Goal: Task Accomplishment & Management: Manage account settings

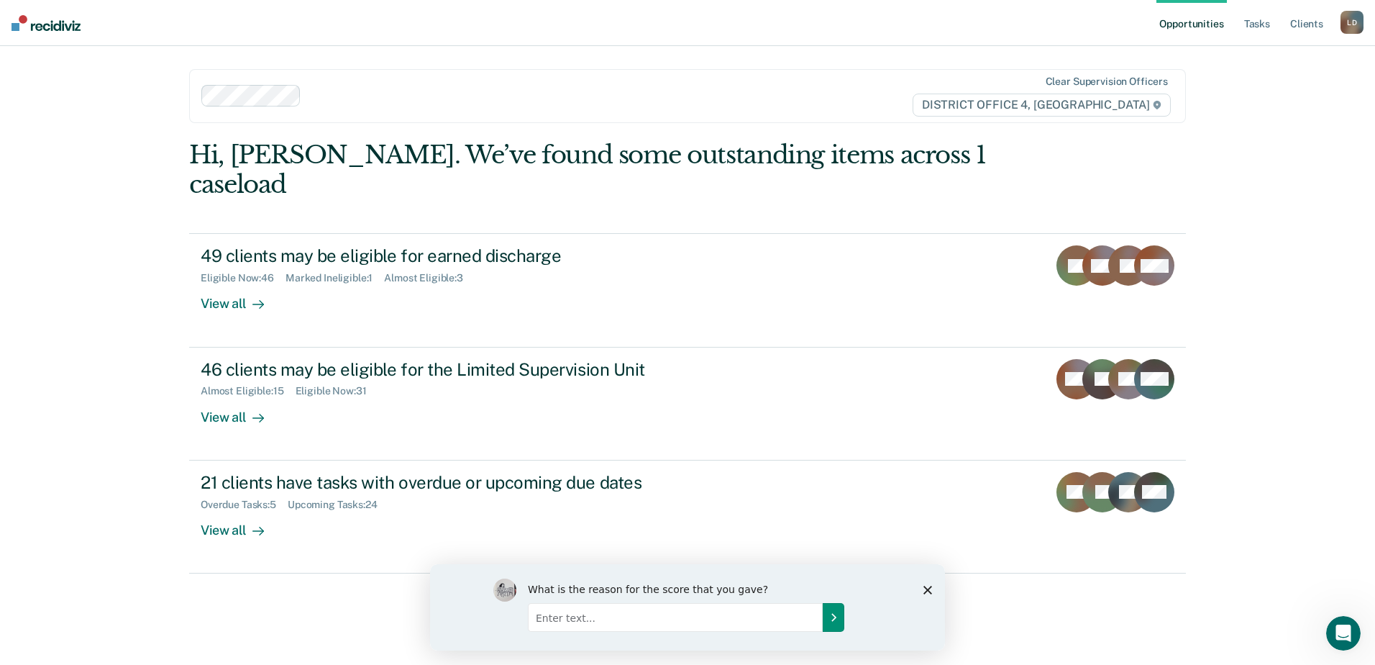
click at [833, 616] on icon "Submit your response" at bounding box center [834, 617] width 12 height 12
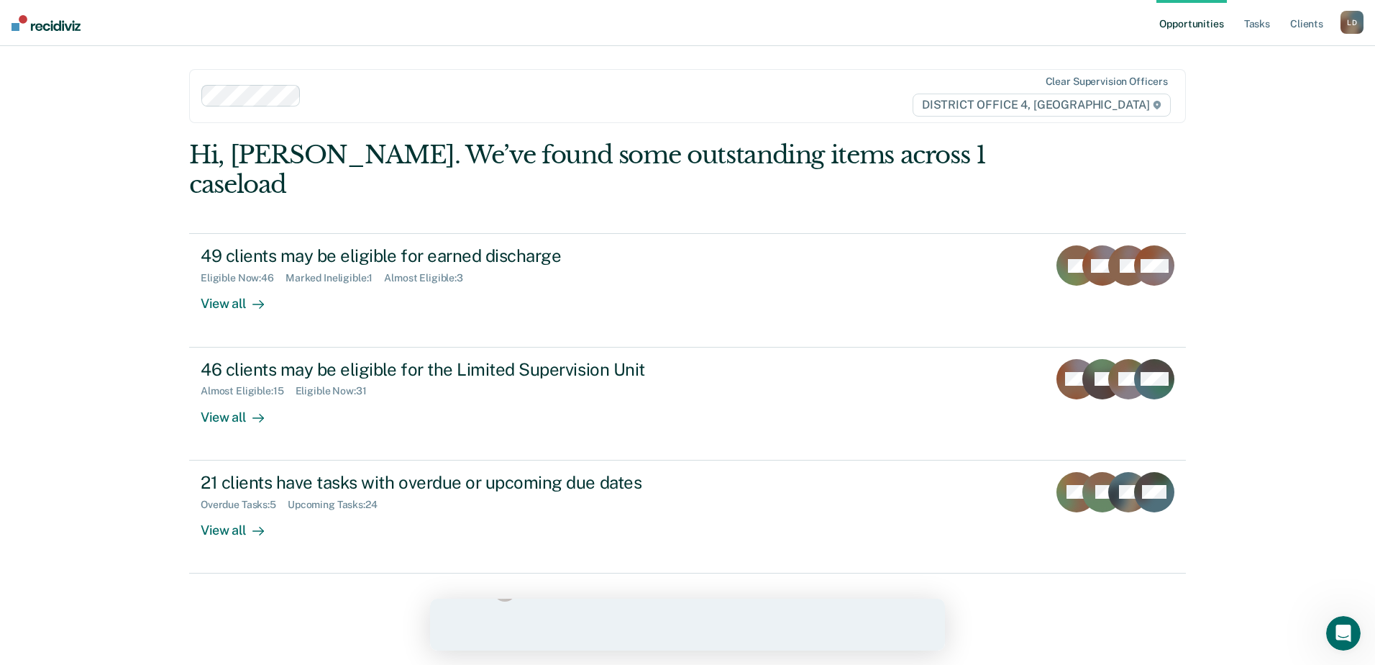
click at [752, 629] on div "What is the reason for the score that you gave?" at bounding box center [687, 607] width 388 height 58
click at [934, 627] on div "Your feedback helps us keep improving. Thank you!" at bounding box center [687, 624] width 515 height 52
click at [1264, 24] on link "Tasks" at bounding box center [1257, 23] width 32 height 46
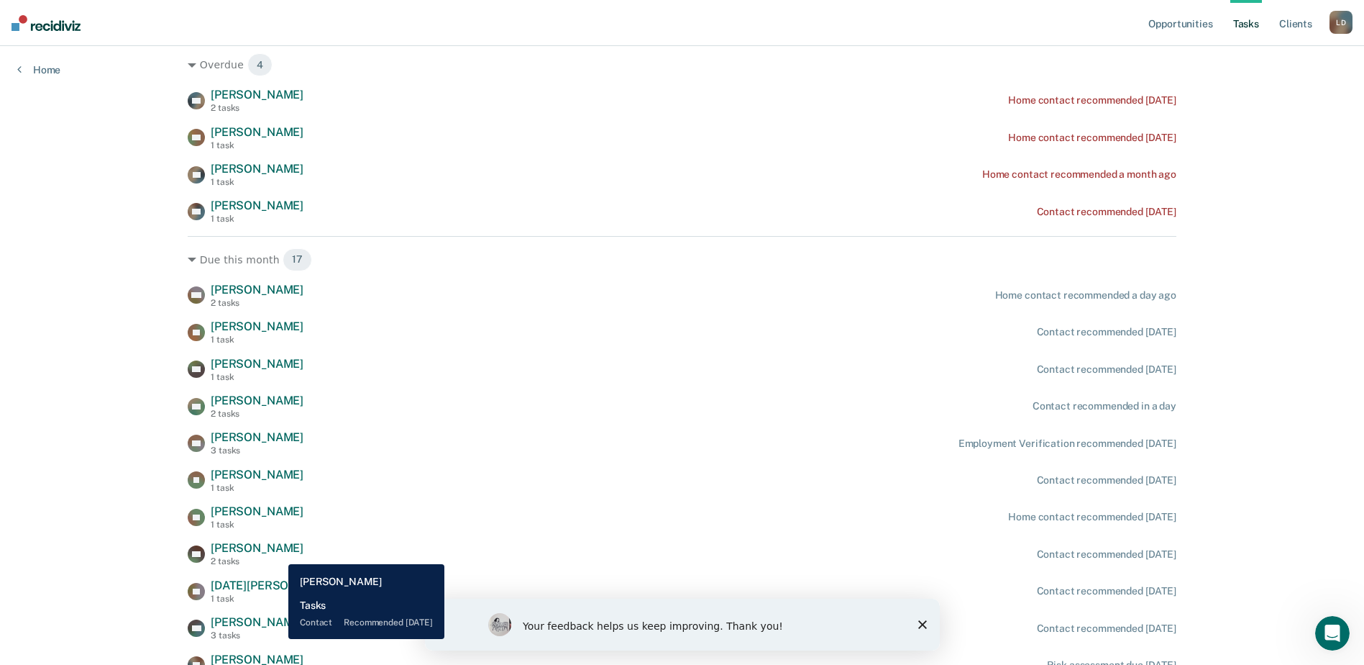
scroll to position [288, 0]
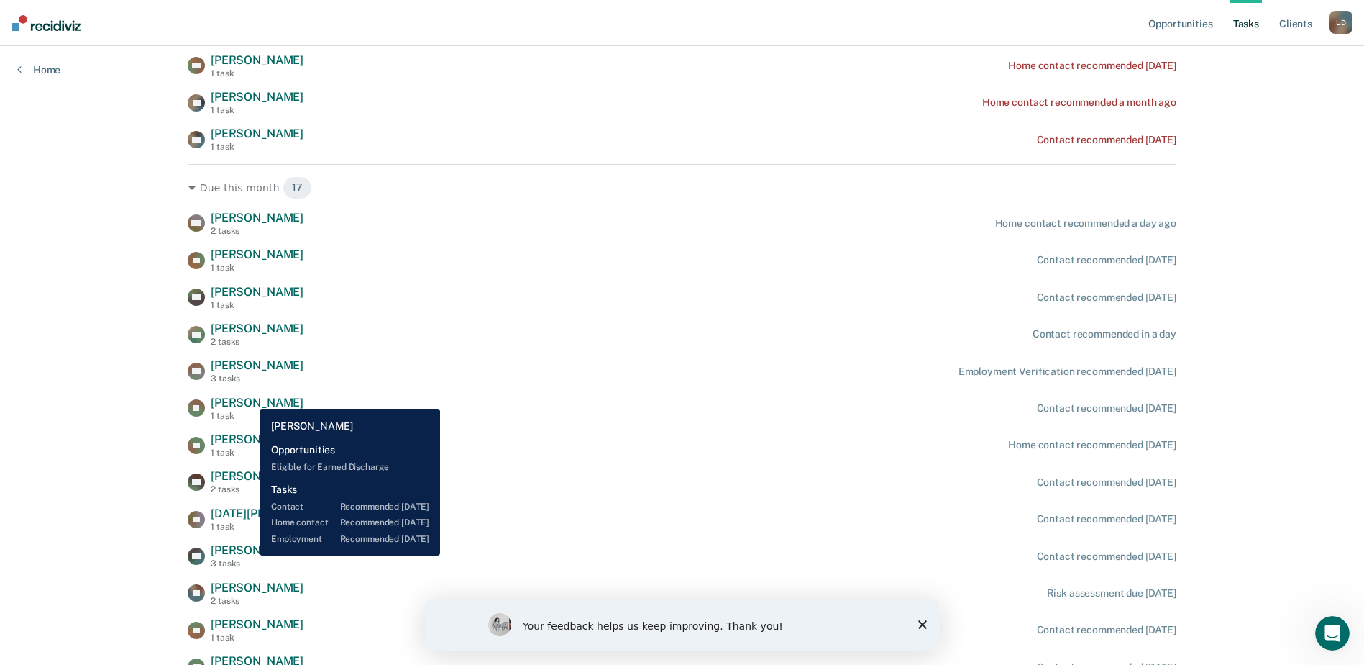
click at [249, 555] on span "[PERSON_NAME]" at bounding box center [257, 550] width 93 height 14
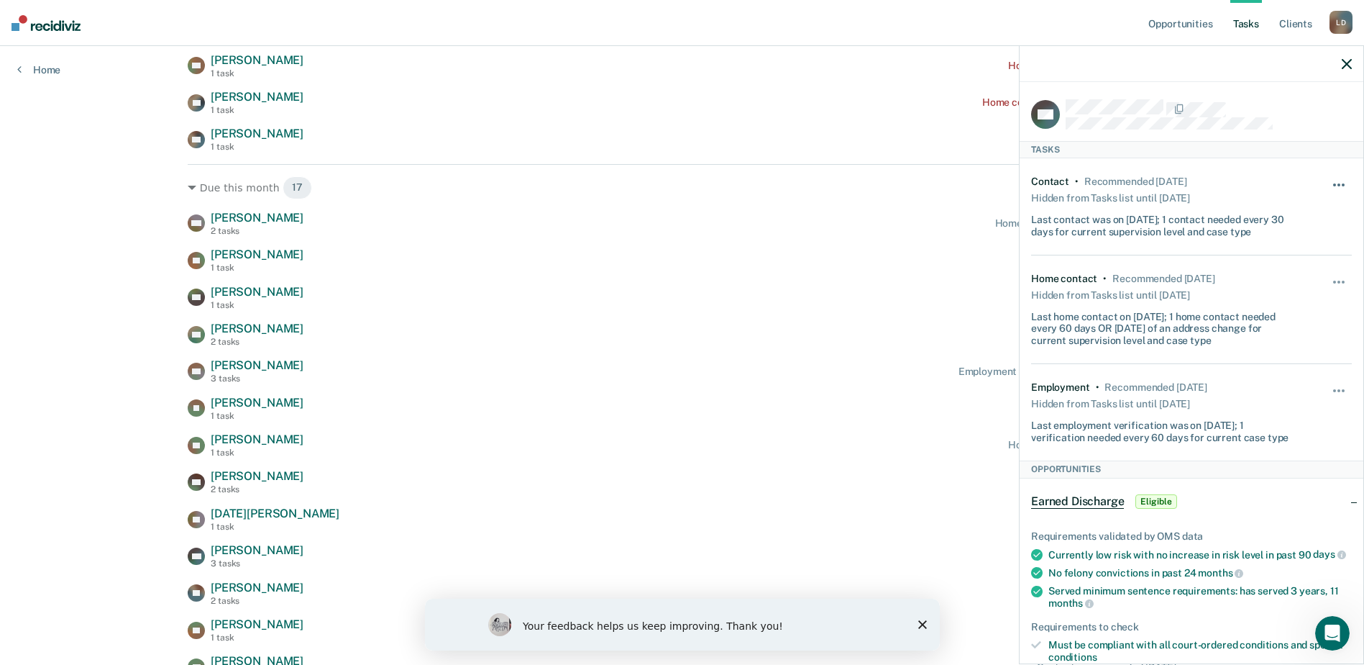
click at [1338, 184] on span "button" at bounding box center [1339, 184] width 3 height 3
click at [1280, 253] on button "7 days" at bounding box center [1301, 253] width 104 height 23
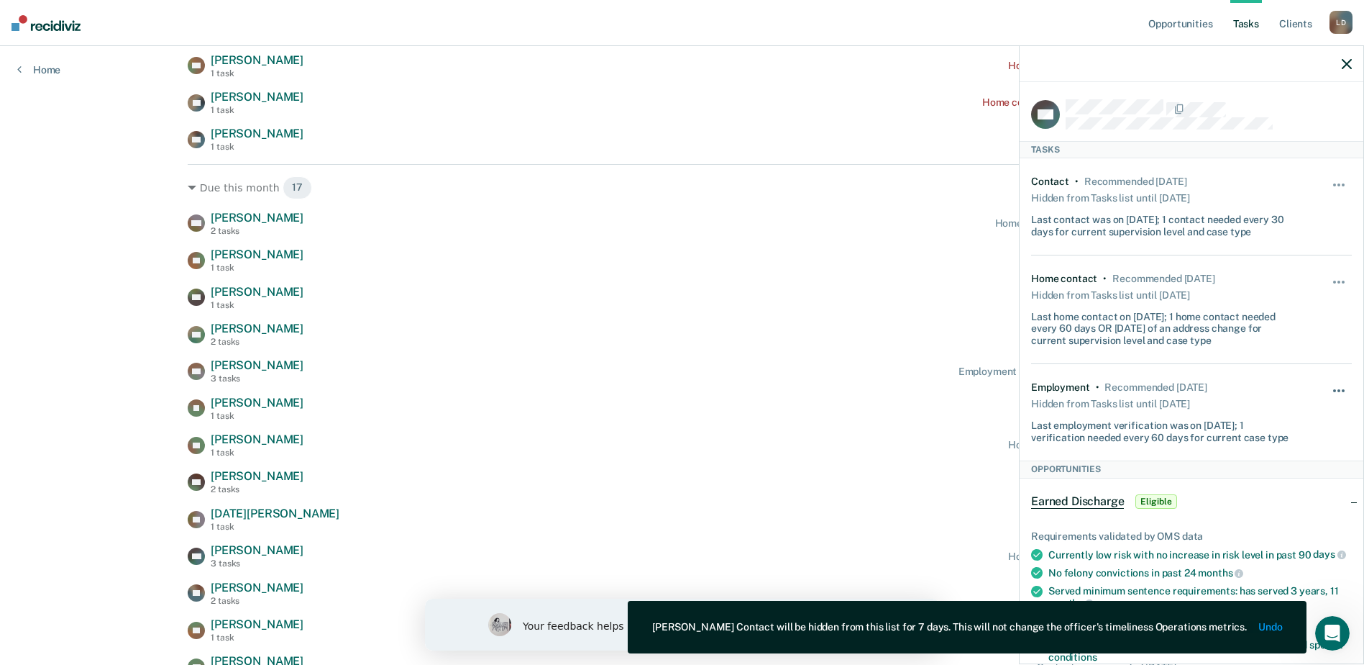
click at [1329, 395] on button "button" at bounding box center [1340, 397] width 24 height 23
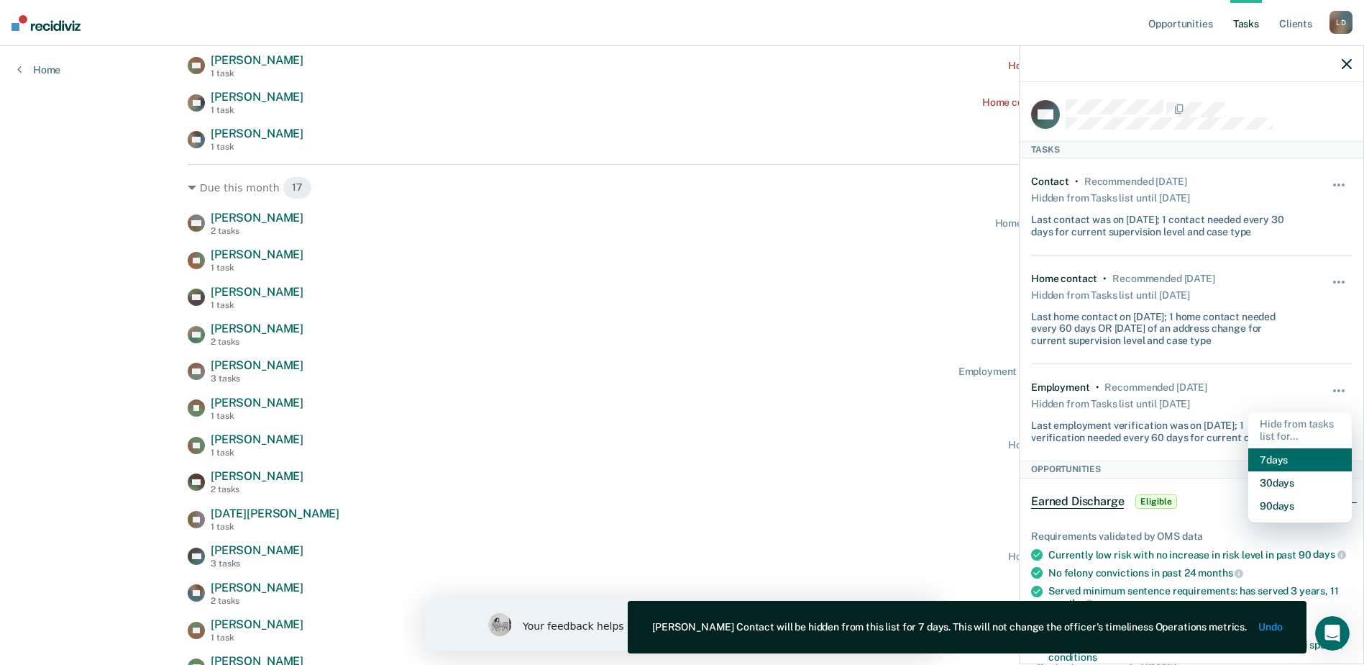
click at [1274, 462] on button "7 days" at bounding box center [1301, 459] width 104 height 23
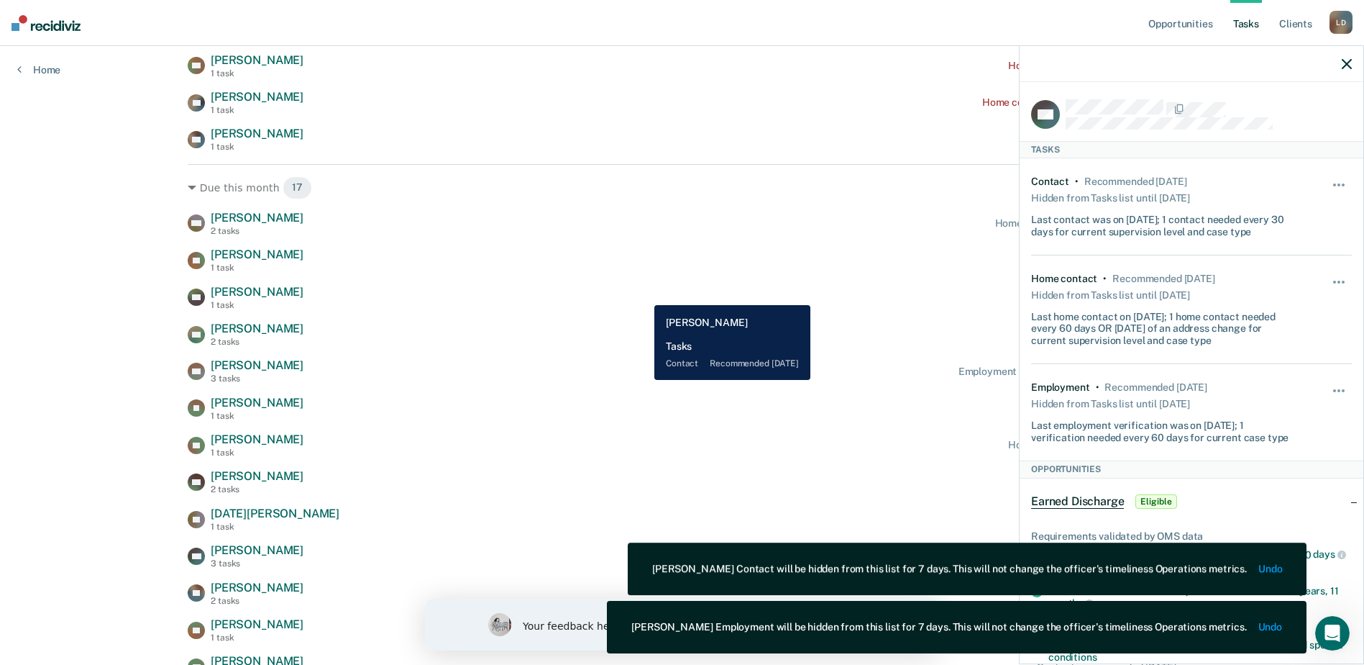
click at [644, 294] on div "[PERSON_NAME] 1 task Contact recommended [DATE]" at bounding box center [682, 297] width 989 height 25
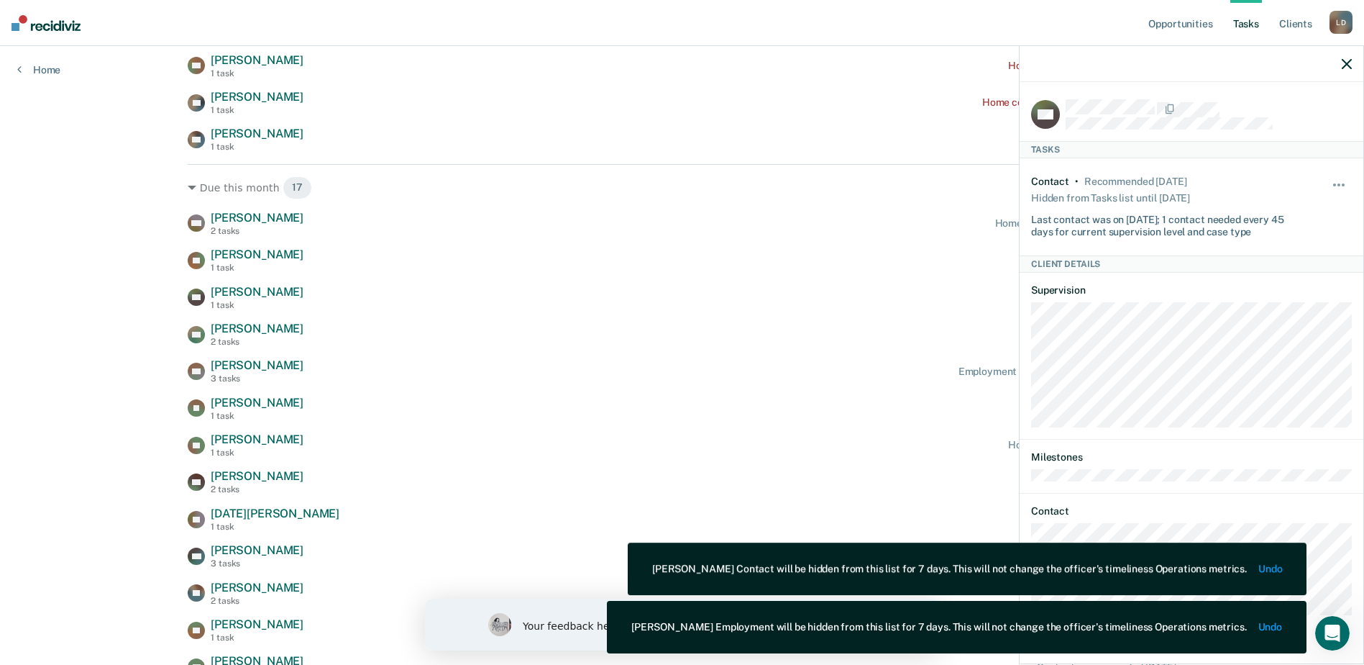
click at [539, 462] on div "WG [PERSON_NAME] 2 tasks Home contact recommended a day ago CT [PERSON_NAME] 1 …" at bounding box center [682, 519] width 989 height 617
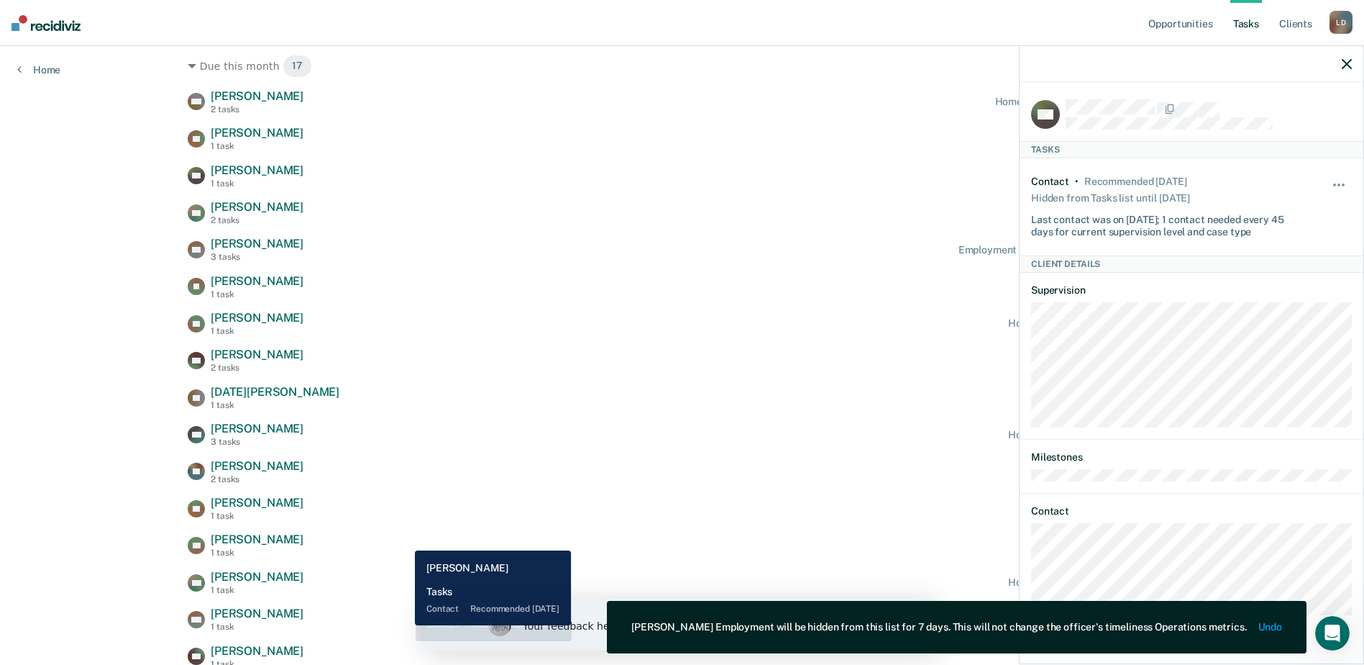
scroll to position [503, 0]
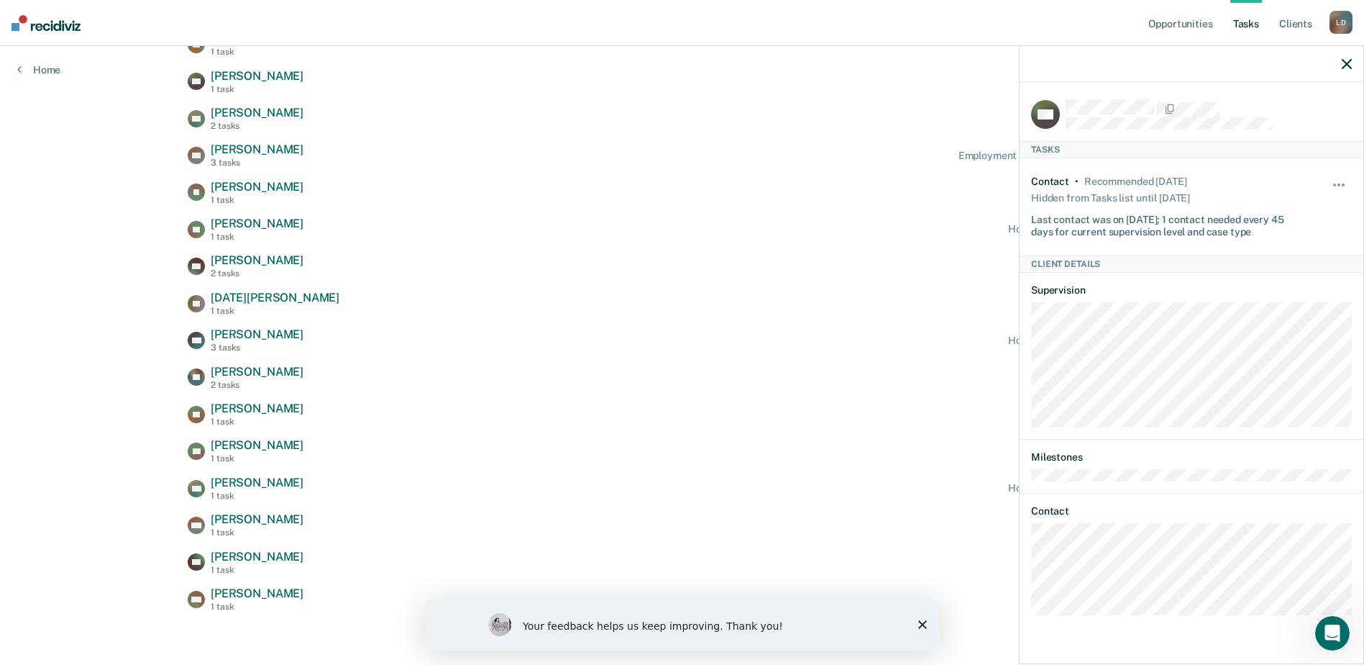
click at [1344, 65] on icon "button" at bounding box center [1347, 64] width 10 height 10
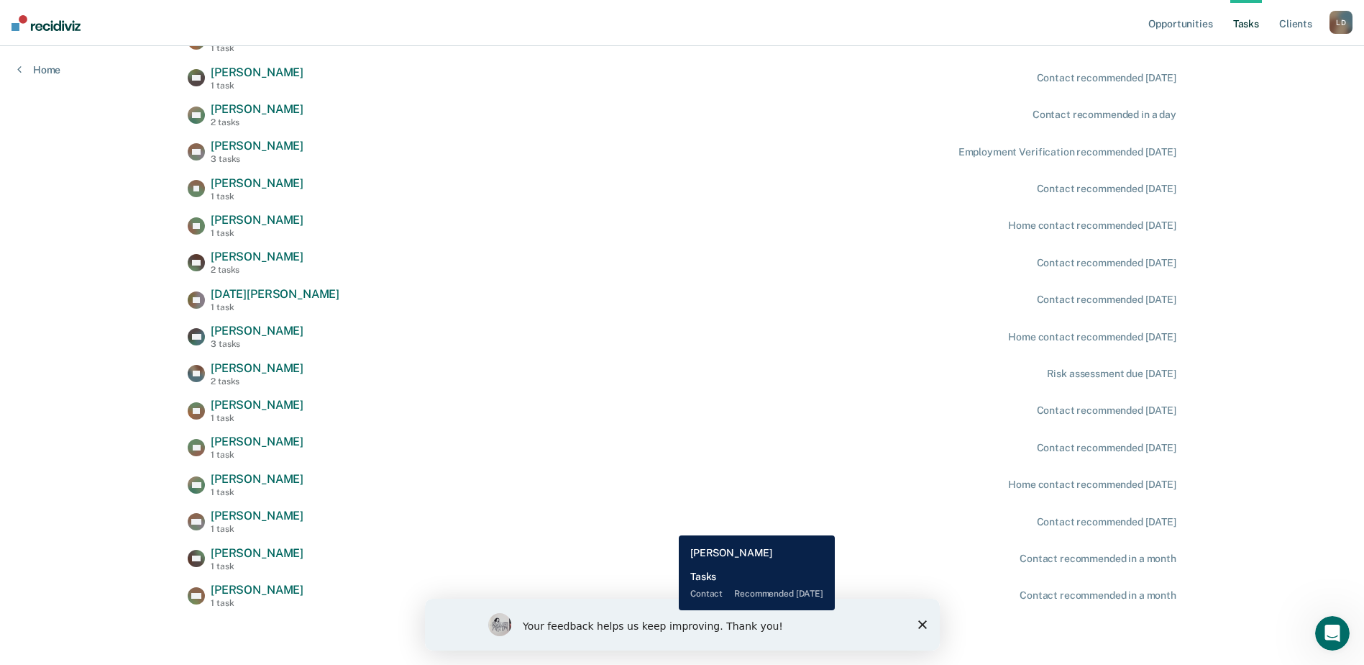
scroll to position [508, 0]
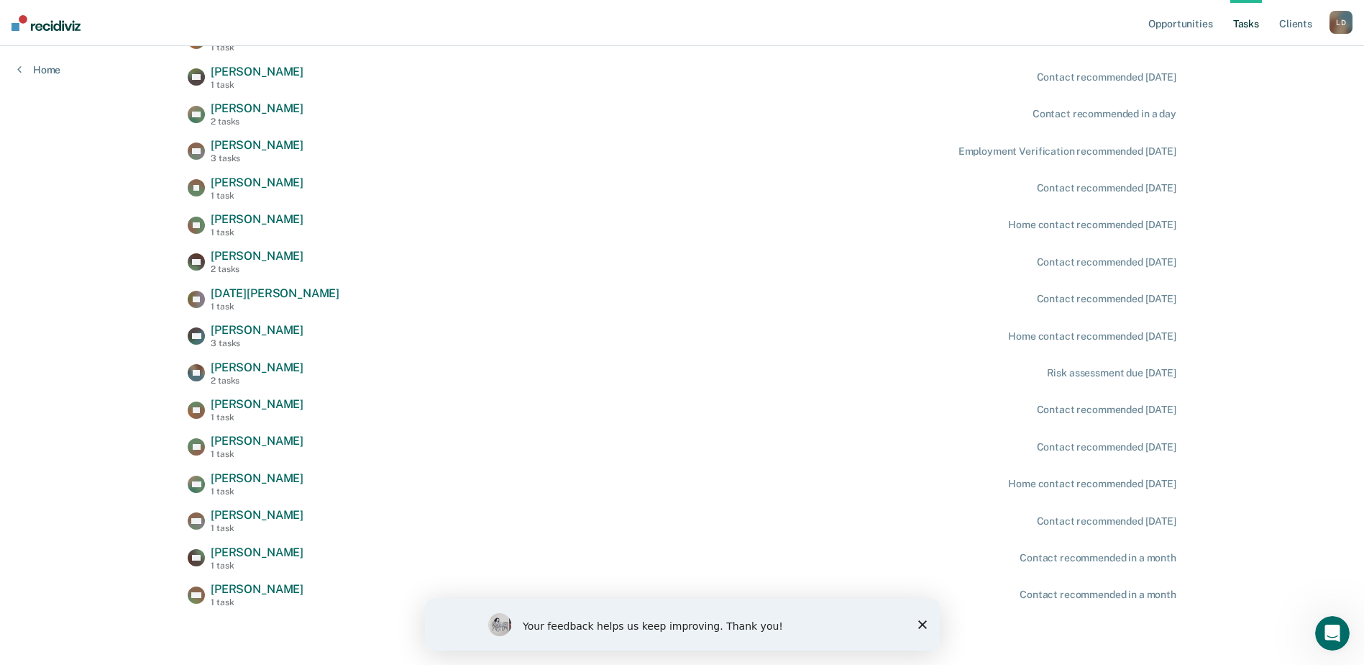
click at [927, 626] on div "Your feedback helps us keep improving. Thank you!" at bounding box center [681, 624] width 515 height 52
click at [923, 618] on div "Your feedback helps us keep improving. Thank you!" at bounding box center [681, 624] width 515 height 52
click at [922, 623] on icon "Close survey" at bounding box center [922, 624] width 9 height 9
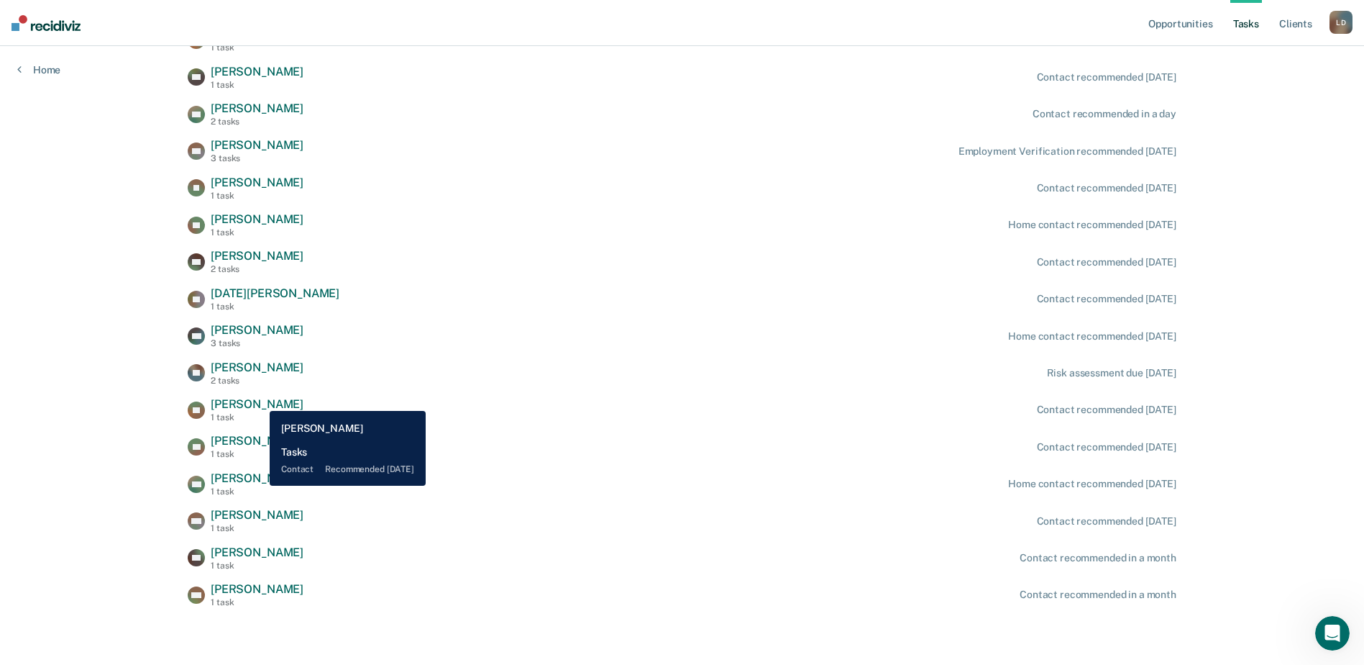
click at [259, 400] on span "[PERSON_NAME]" at bounding box center [257, 404] width 93 height 14
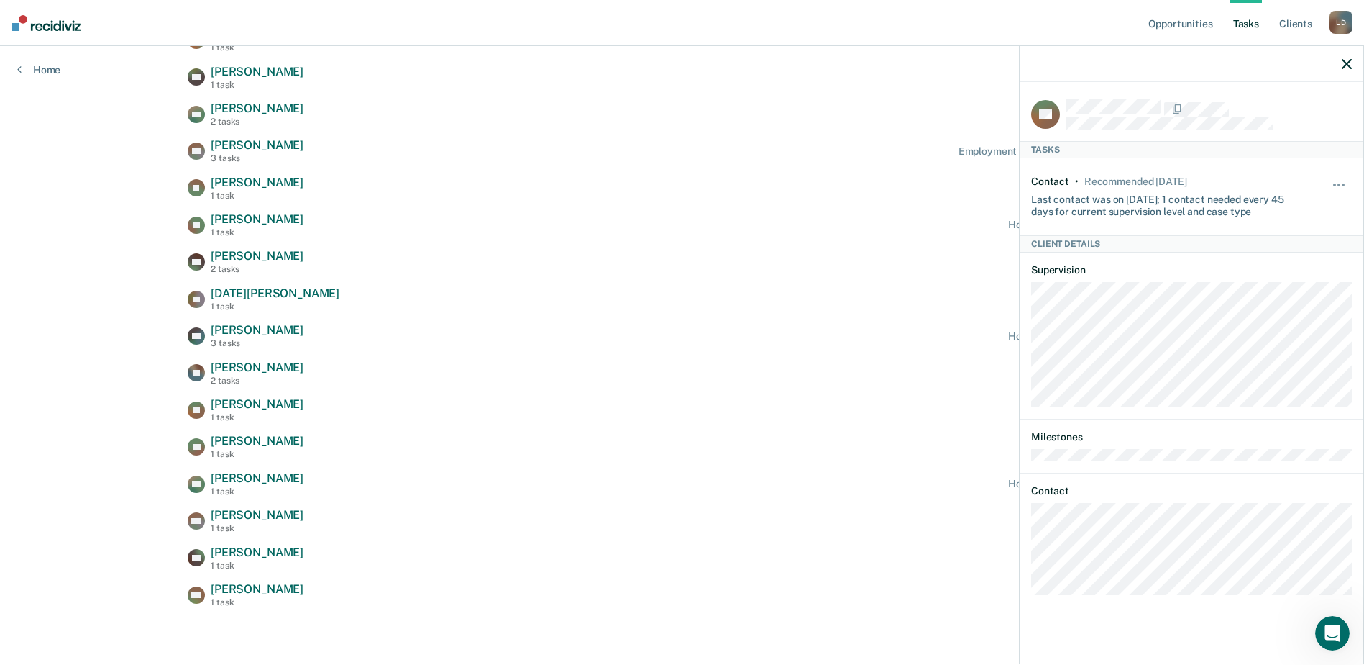
click at [608, 664] on div "Opportunities Tasks Client s [PERSON_NAME] [PERSON_NAME] Profile How it works L…" at bounding box center [682, 78] width 1364 height 1172
click at [1350, 65] on icon "button" at bounding box center [1347, 64] width 10 height 10
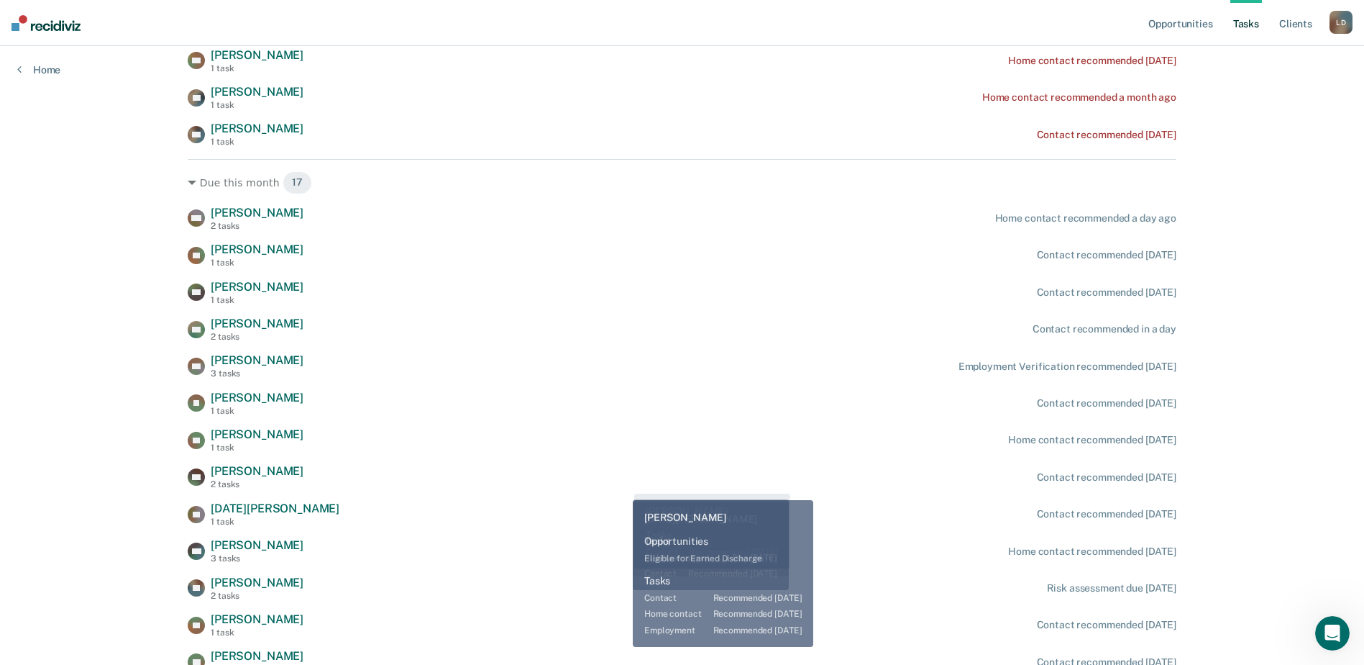
scroll to position [292, 0]
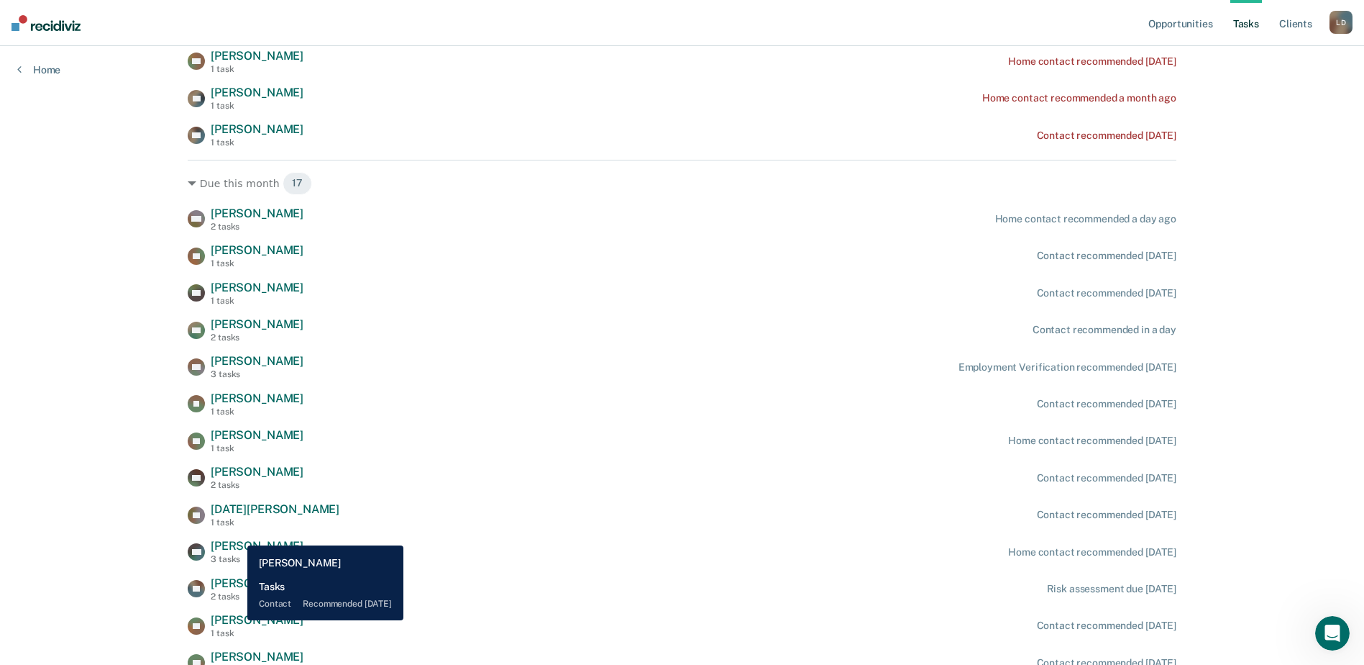
click at [237, 620] on span "[PERSON_NAME]" at bounding box center [257, 620] width 93 height 14
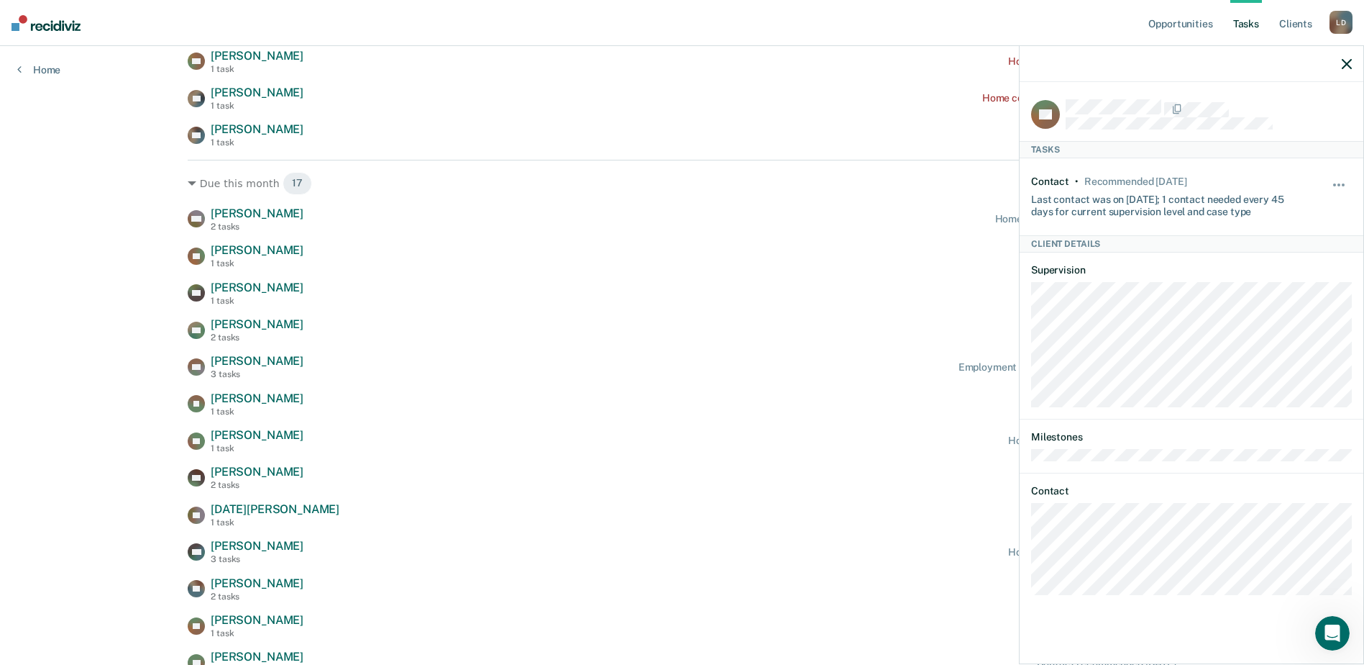
click at [1339, 68] on div at bounding box center [1192, 64] width 344 height 36
click at [1354, 64] on div at bounding box center [1192, 64] width 344 height 36
click at [1343, 63] on icon "button" at bounding box center [1347, 64] width 10 height 10
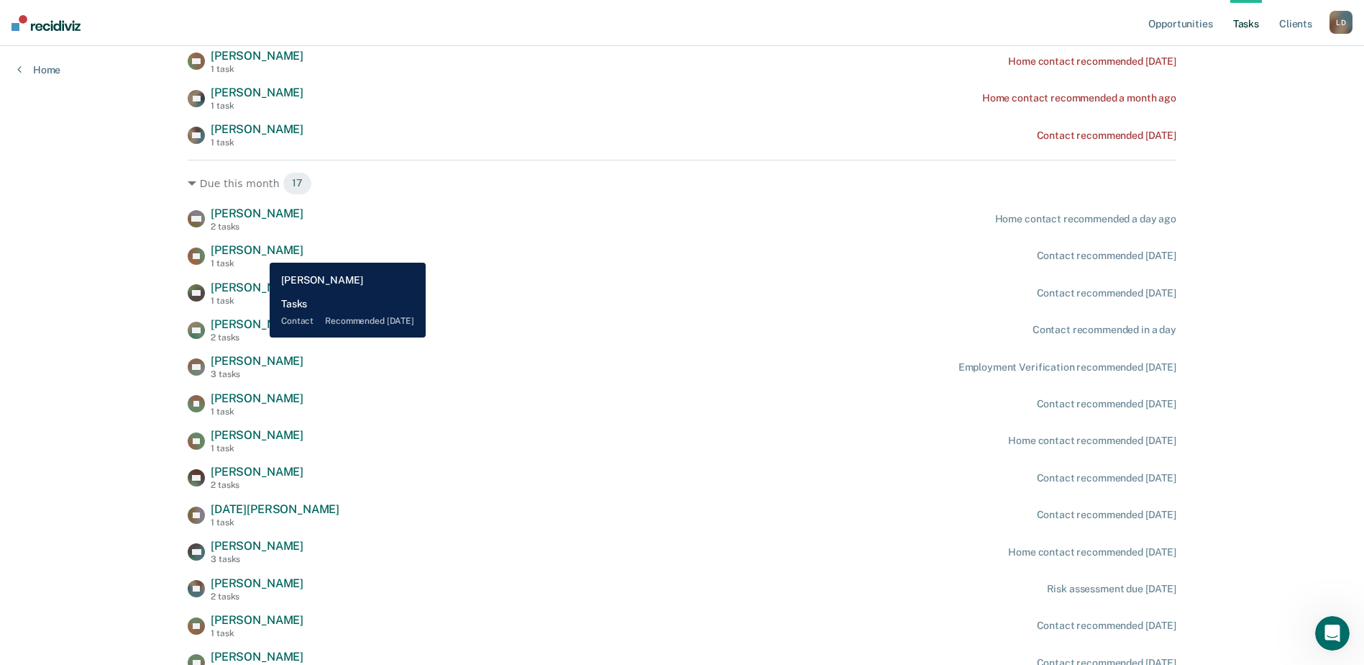
click at [259, 252] on span "[PERSON_NAME]" at bounding box center [257, 250] width 93 height 14
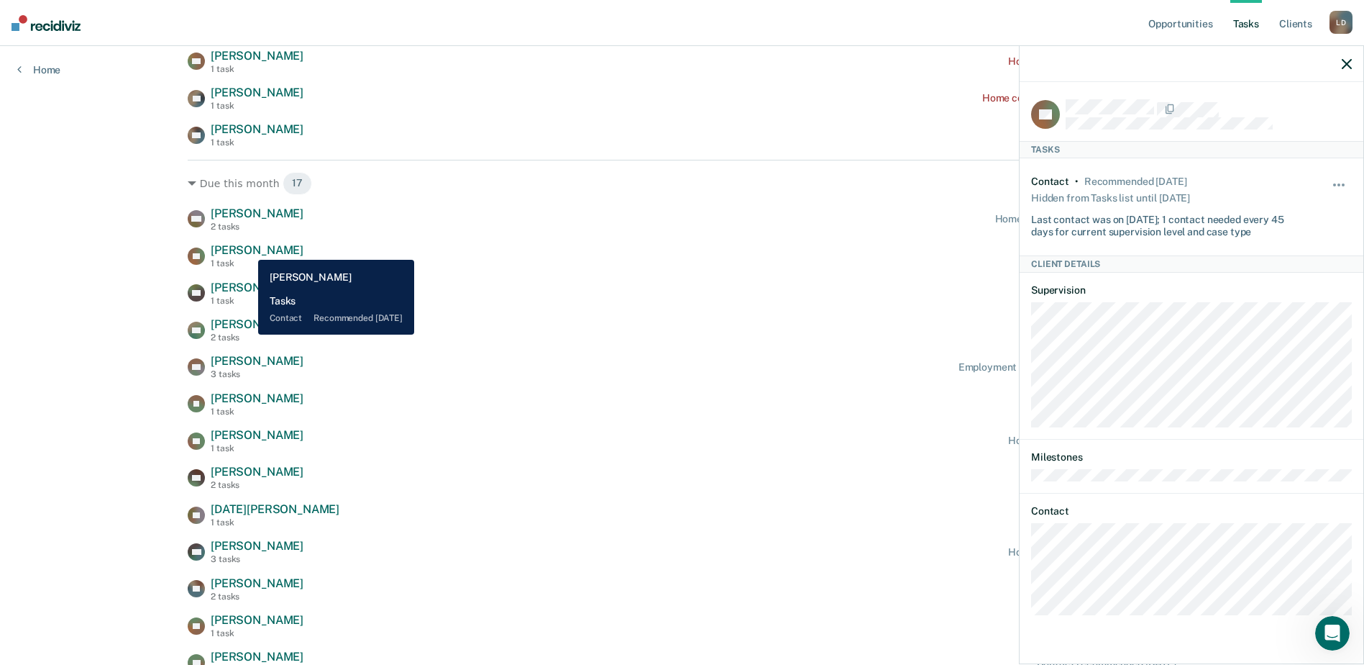
click at [247, 249] on span "[PERSON_NAME]" at bounding box center [257, 250] width 93 height 14
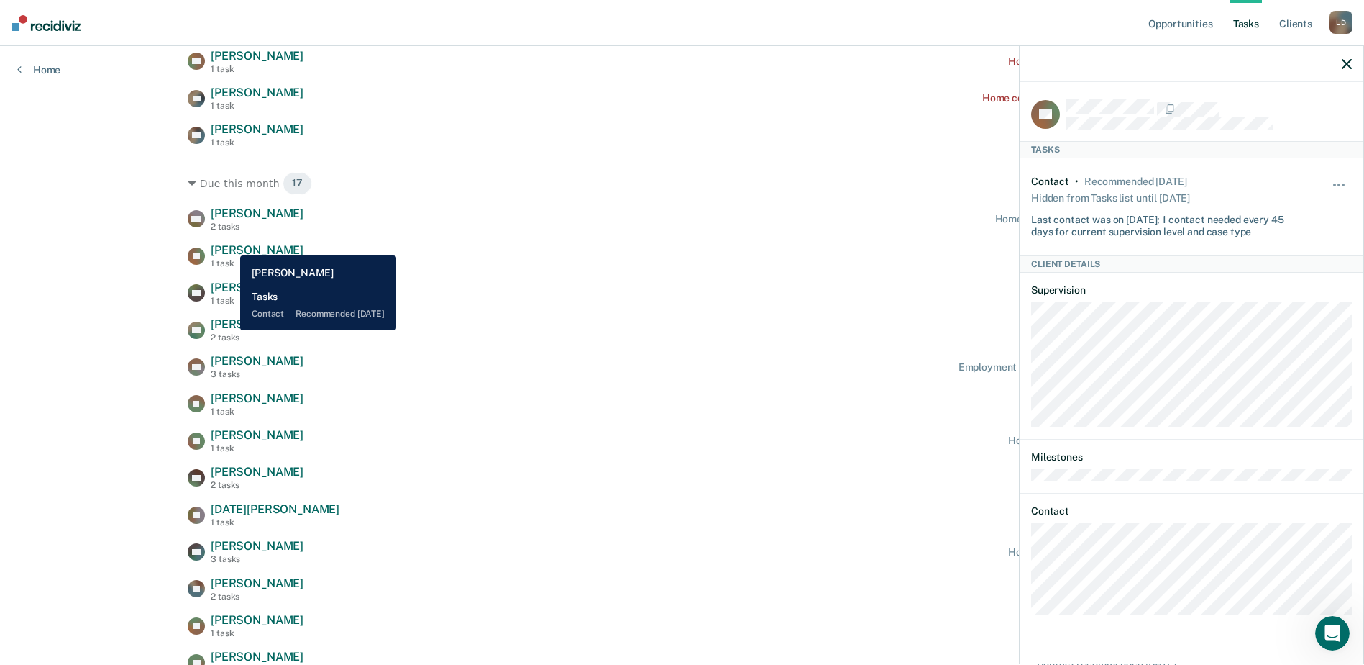
click at [229, 245] on span "[PERSON_NAME]" at bounding box center [257, 250] width 93 height 14
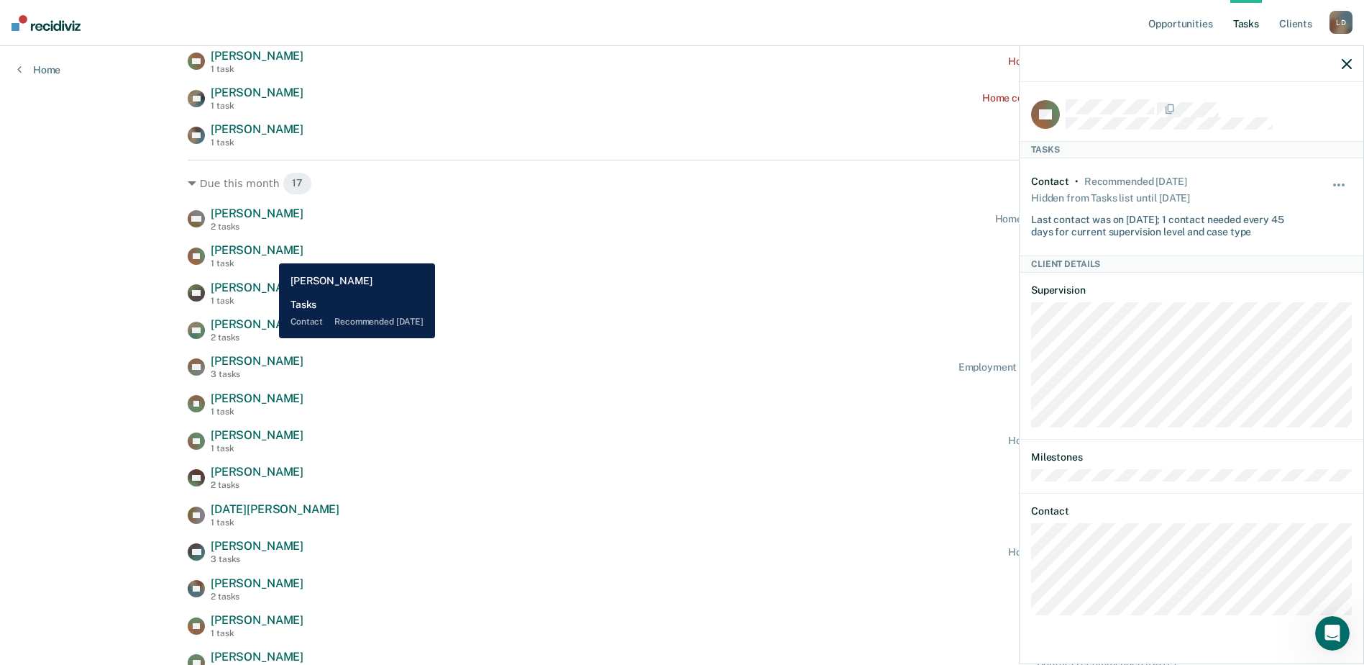
click at [268, 252] on span "[PERSON_NAME]" at bounding box center [257, 250] width 93 height 14
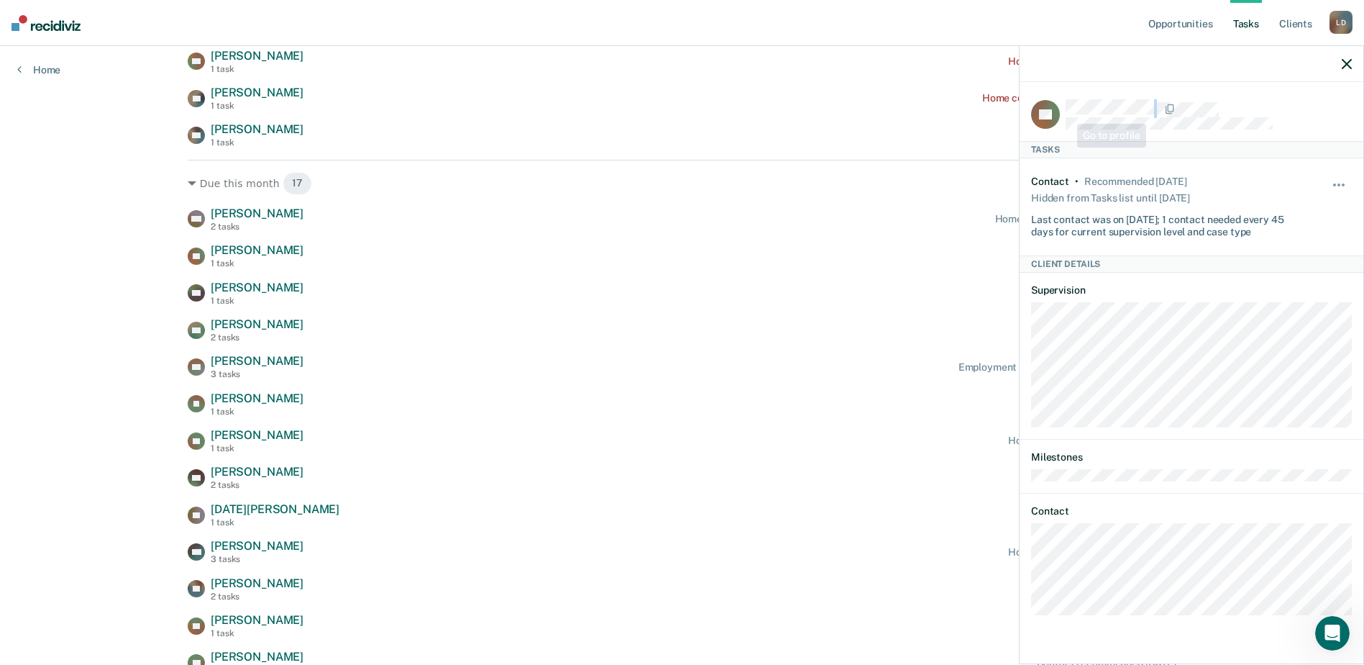
drag, startPoint x: 1156, startPoint y: 108, endPoint x: 1062, endPoint y: 114, distance: 94.4
click at [1062, 114] on div "CT" at bounding box center [1191, 114] width 321 height 30
copy div
click at [1343, 65] on icon "button" at bounding box center [1347, 64] width 10 height 10
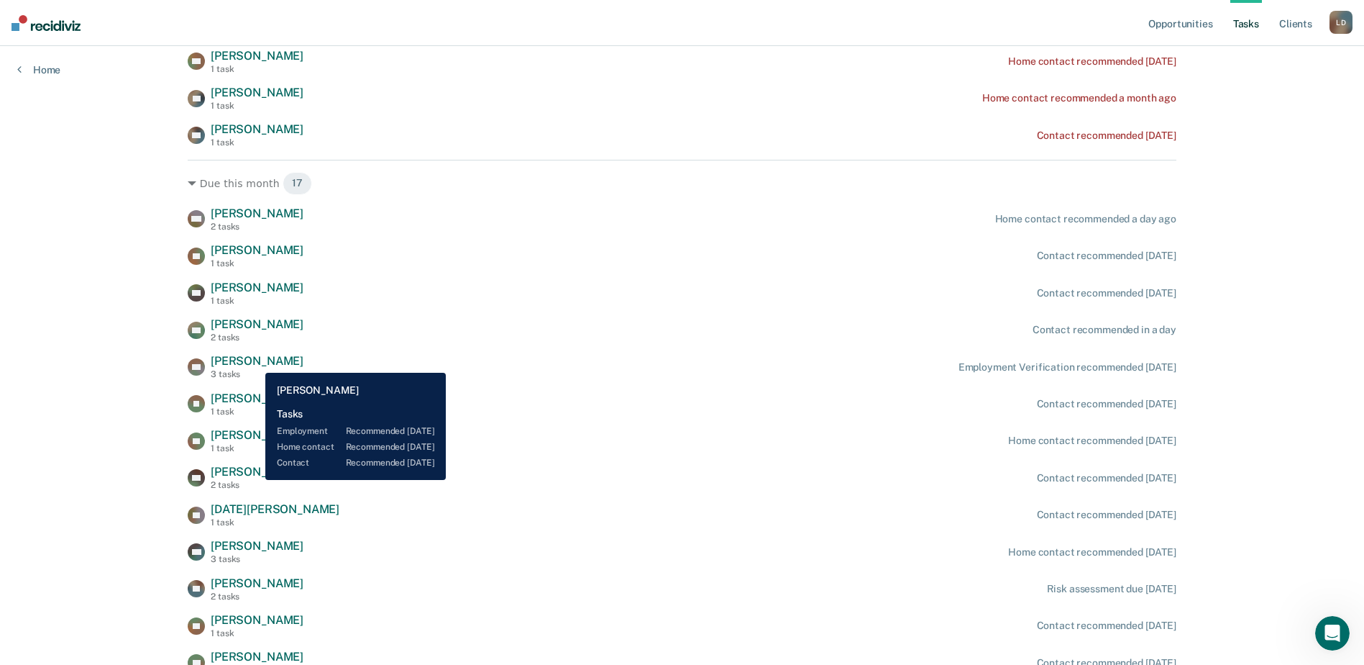
click at [255, 362] on span "[PERSON_NAME]" at bounding box center [257, 361] width 93 height 14
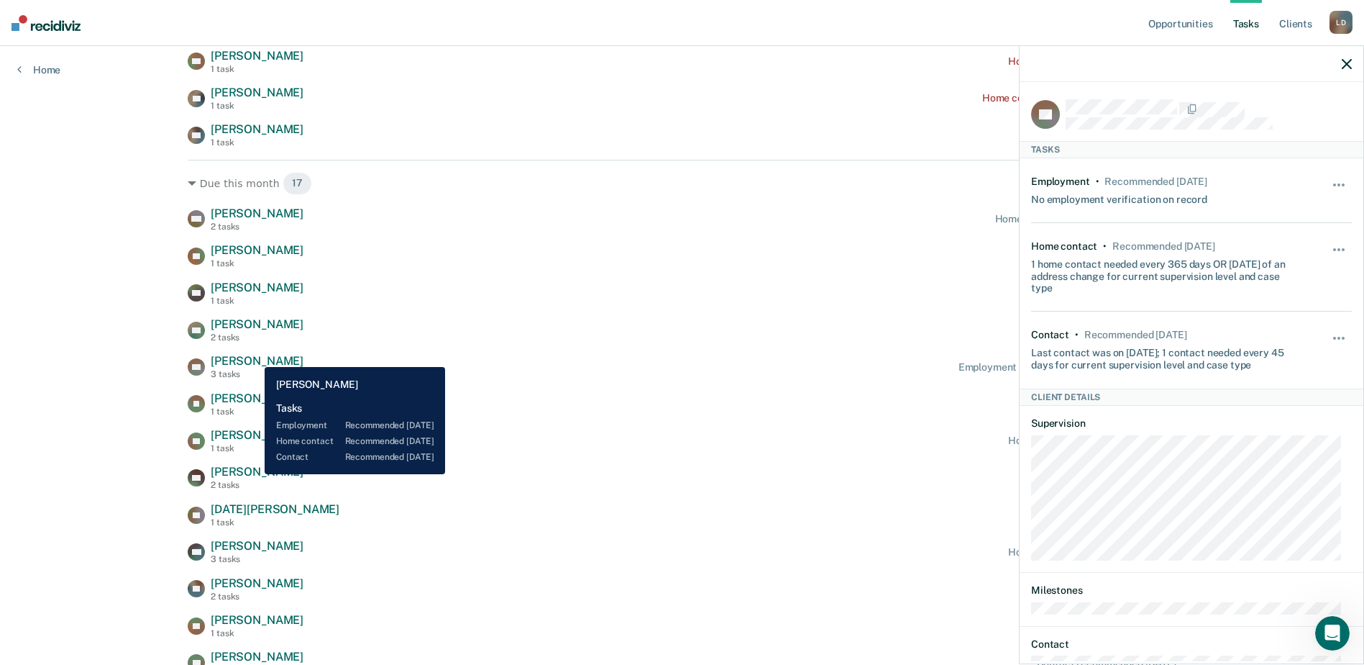
click at [254, 356] on span "[PERSON_NAME]" at bounding box center [257, 361] width 93 height 14
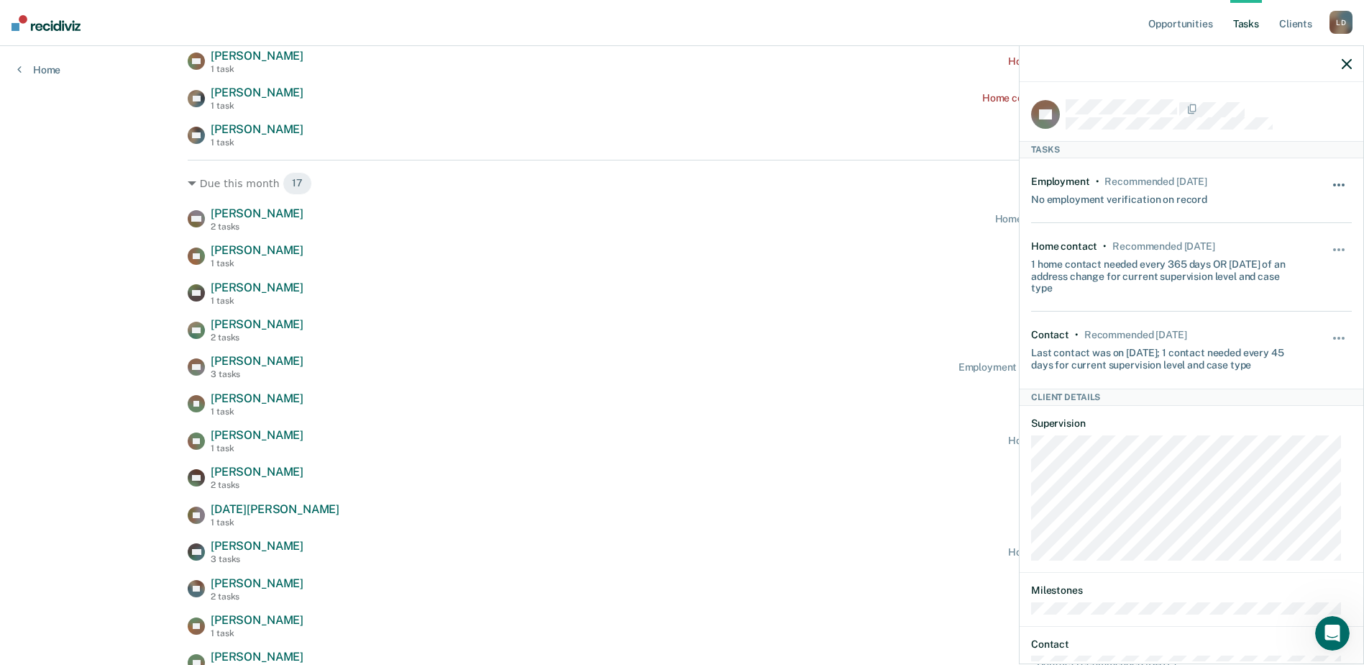
click at [1328, 181] on button "button" at bounding box center [1340, 192] width 24 height 23
click at [1251, 249] on button "7 days" at bounding box center [1301, 253] width 104 height 23
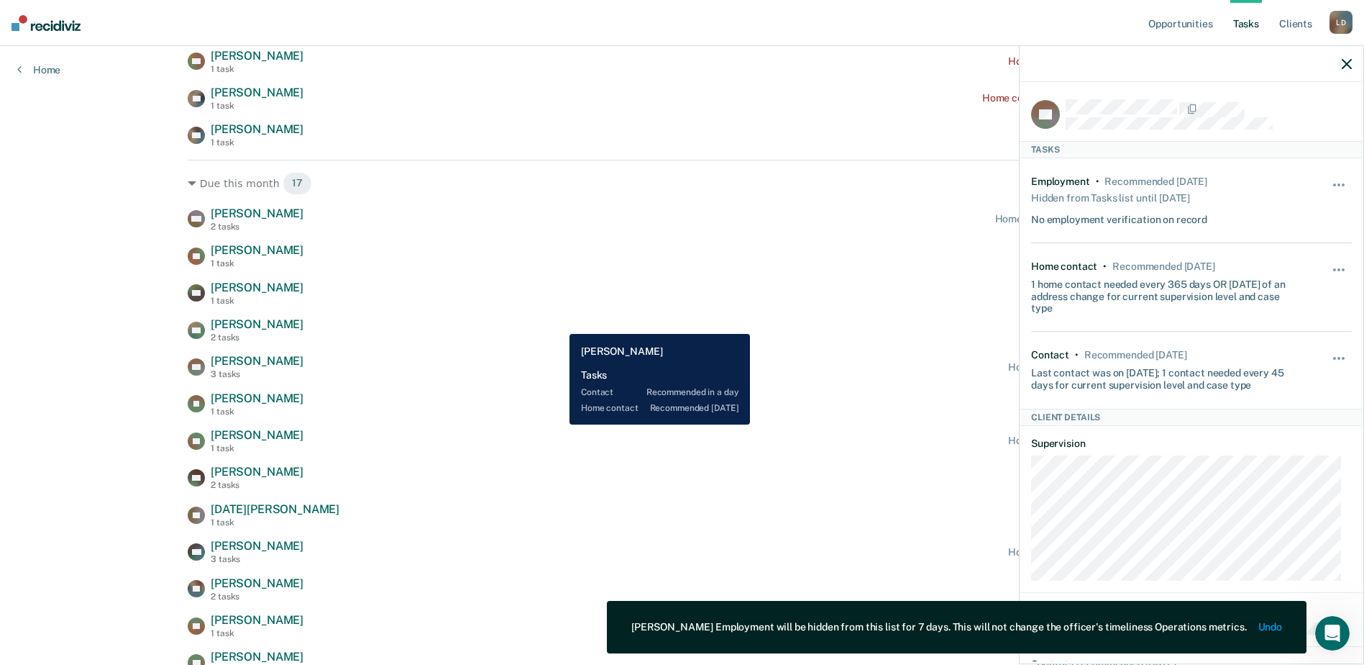
click at [559, 323] on div "WA [PERSON_NAME] 2 tasks Contact recommended in a day" at bounding box center [682, 329] width 989 height 25
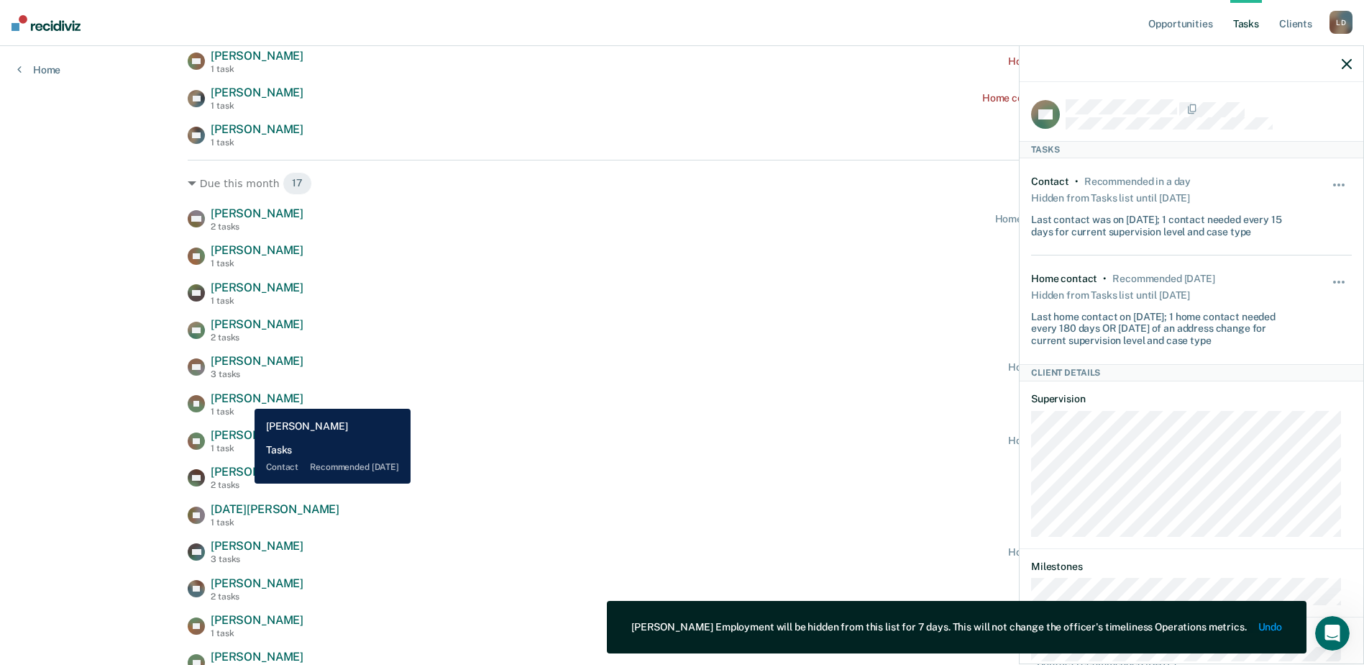
click at [244, 398] on span "[PERSON_NAME]" at bounding box center [257, 398] width 93 height 14
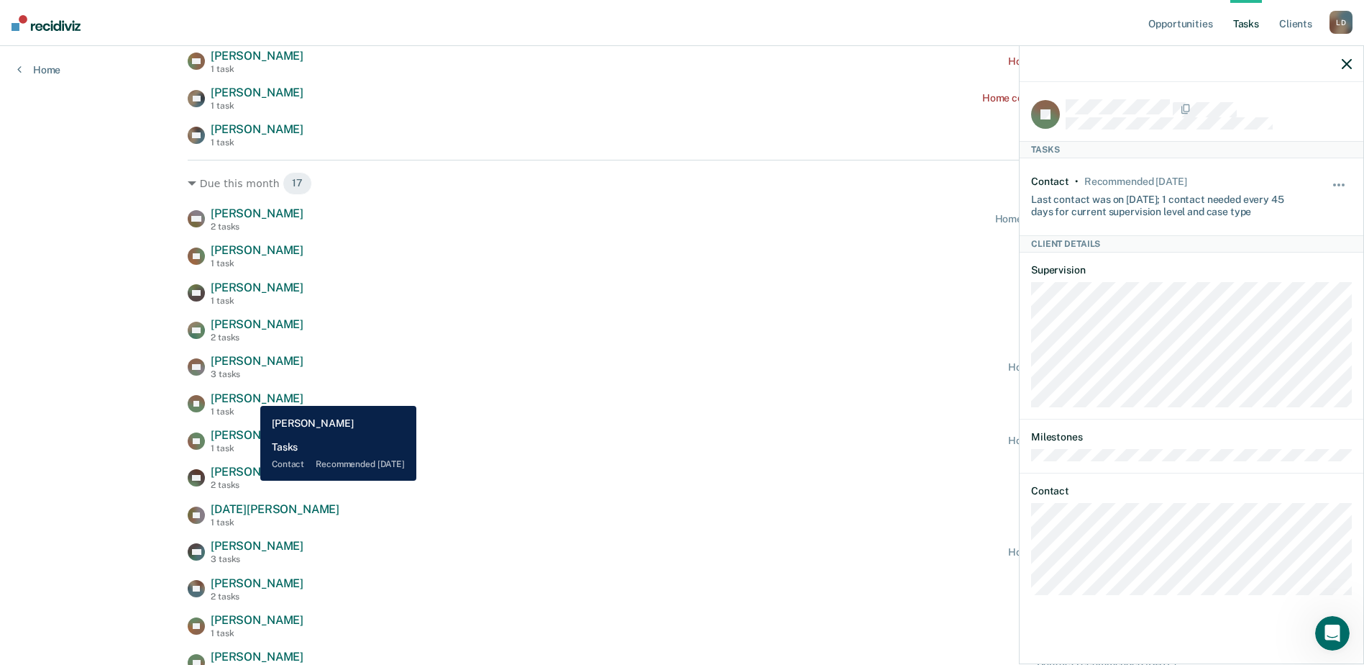
click at [250, 395] on span "[PERSON_NAME]" at bounding box center [257, 398] width 93 height 14
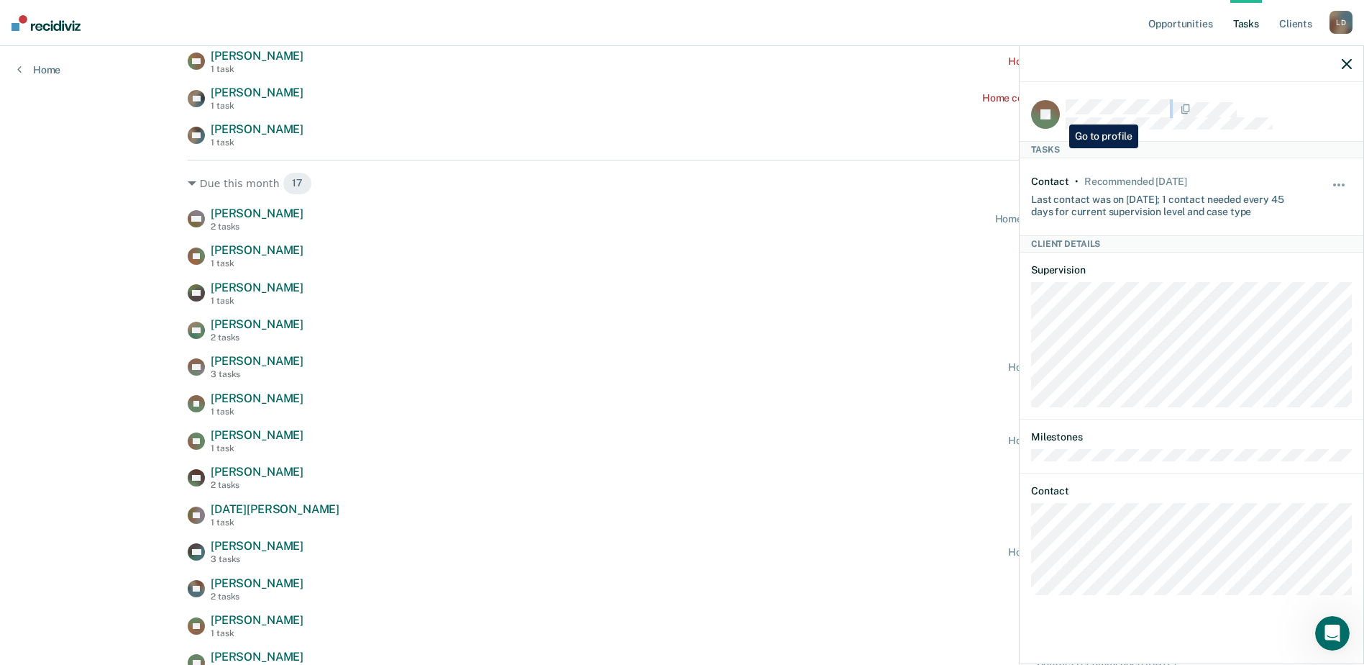
drag, startPoint x: 1172, startPoint y: 107, endPoint x: 1059, endPoint y: 114, distance: 113.8
click at [1059, 114] on div "JP" at bounding box center [1191, 114] width 321 height 30
copy div
click at [1343, 63] on icon "button" at bounding box center [1347, 64] width 10 height 10
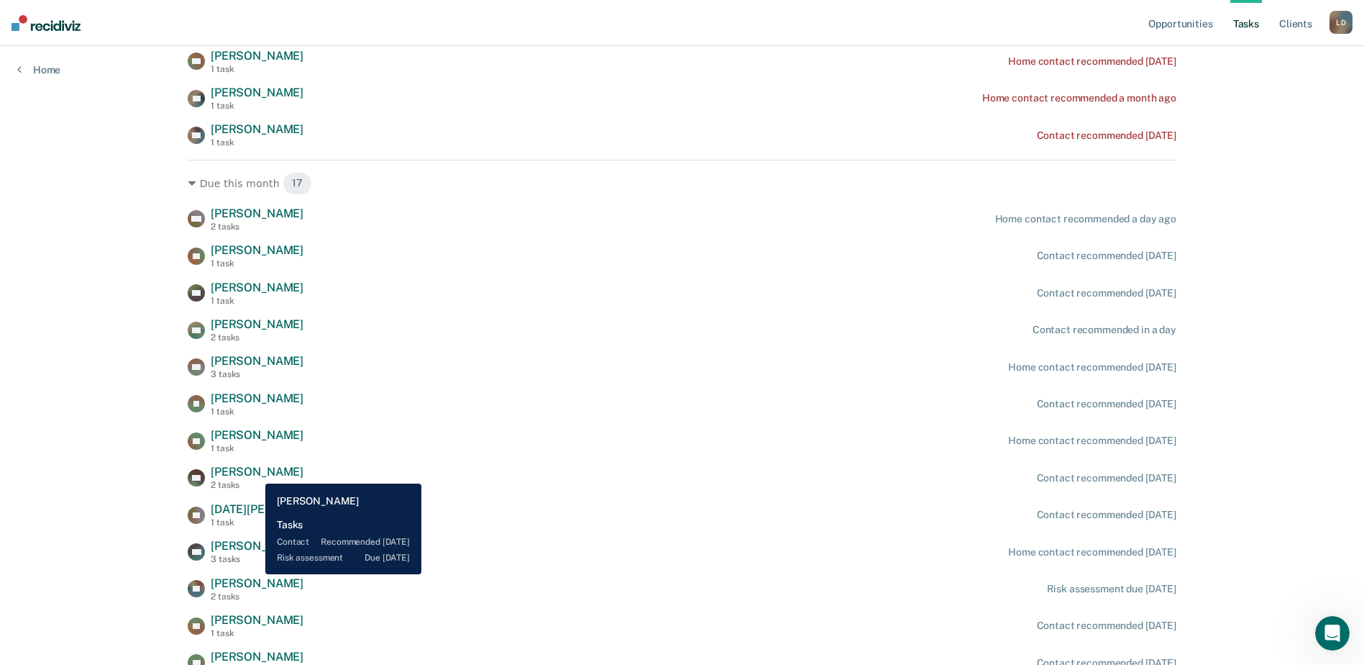
click at [255, 473] on span "[PERSON_NAME]" at bounding box center [257, 472] width 93 height 14
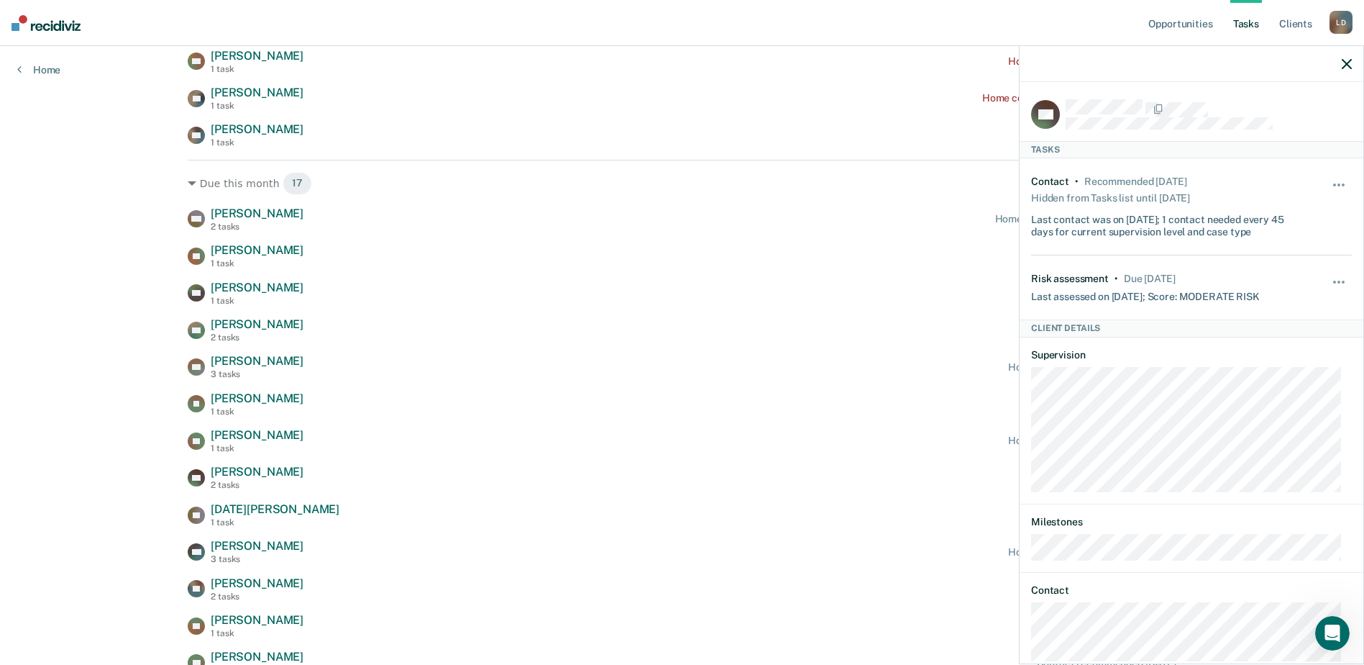
click at [1347, 63] on icon "button" at bounding box center [1347, 64] width 10 height 10
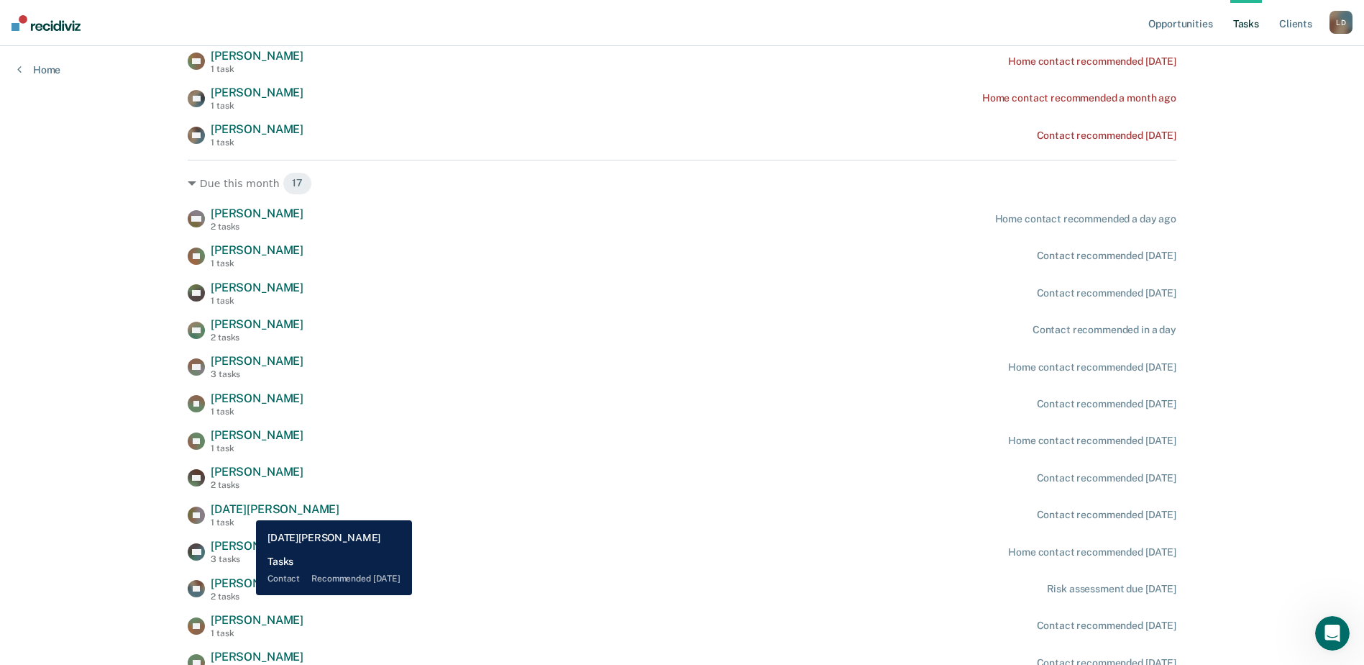
click at [245, 509] on span "[DATE][PERSON_NAME]" at bounding box center [275, 509] width 129 height 14
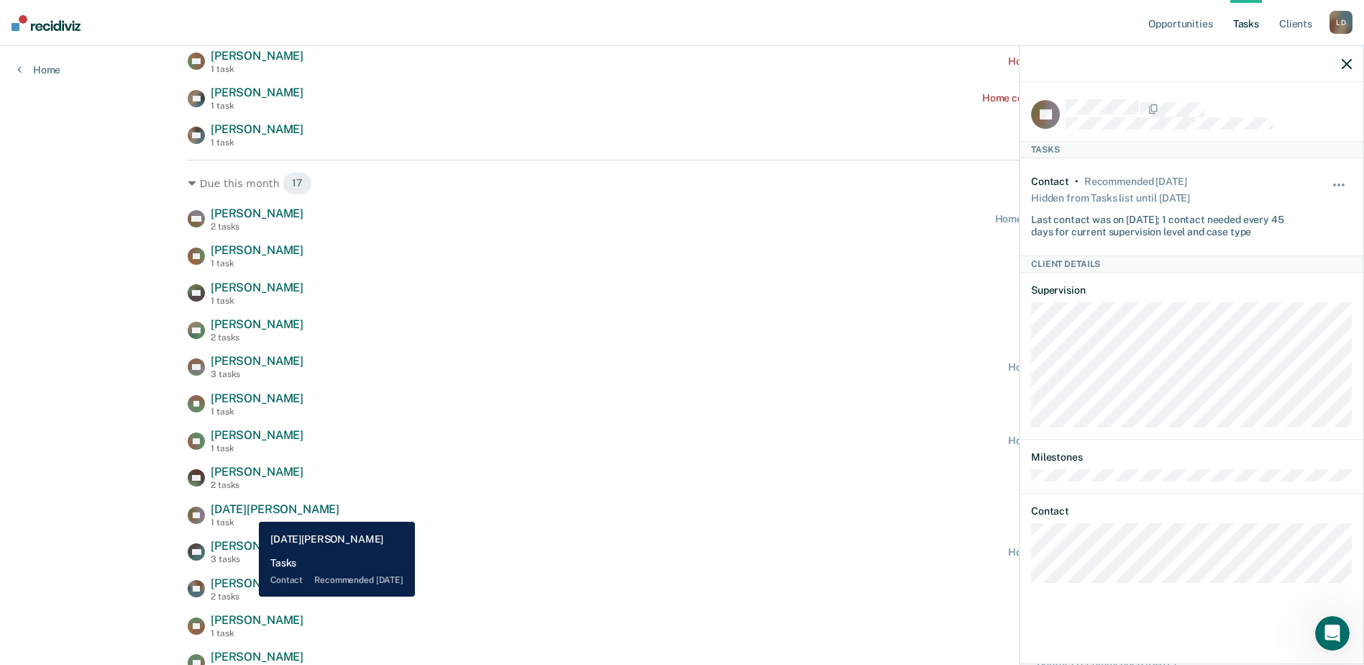
click at [248, 511] on span "[DATE][PERSON_NAME]" at bounding box center [275, 509] width 129 height 14
